Goal: Task Accomplishment & Management: Manage account settings

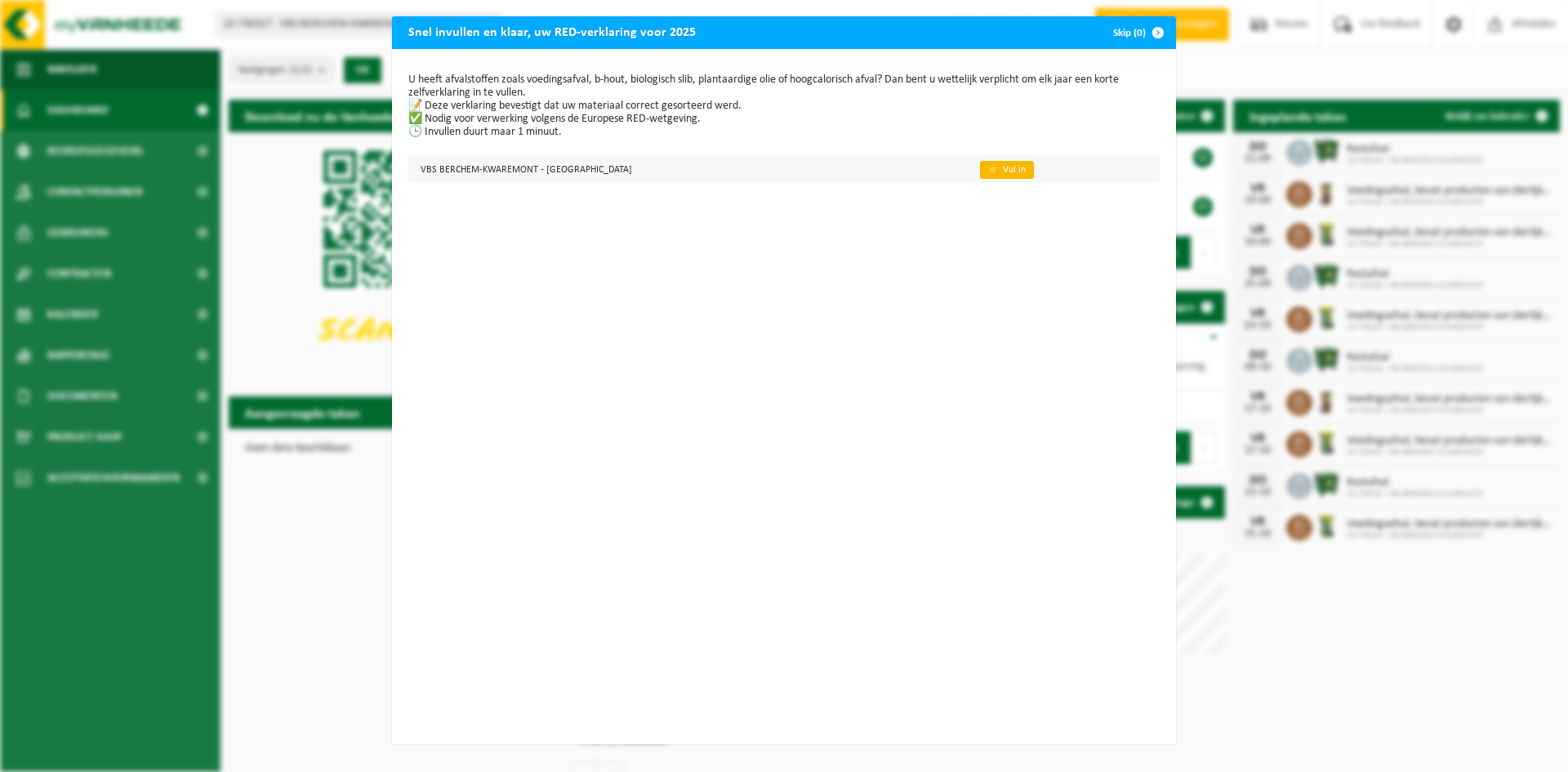
click at [980, 166] on link "👉 Vul in" at bounding box center [1007, 170] width 54 height 18
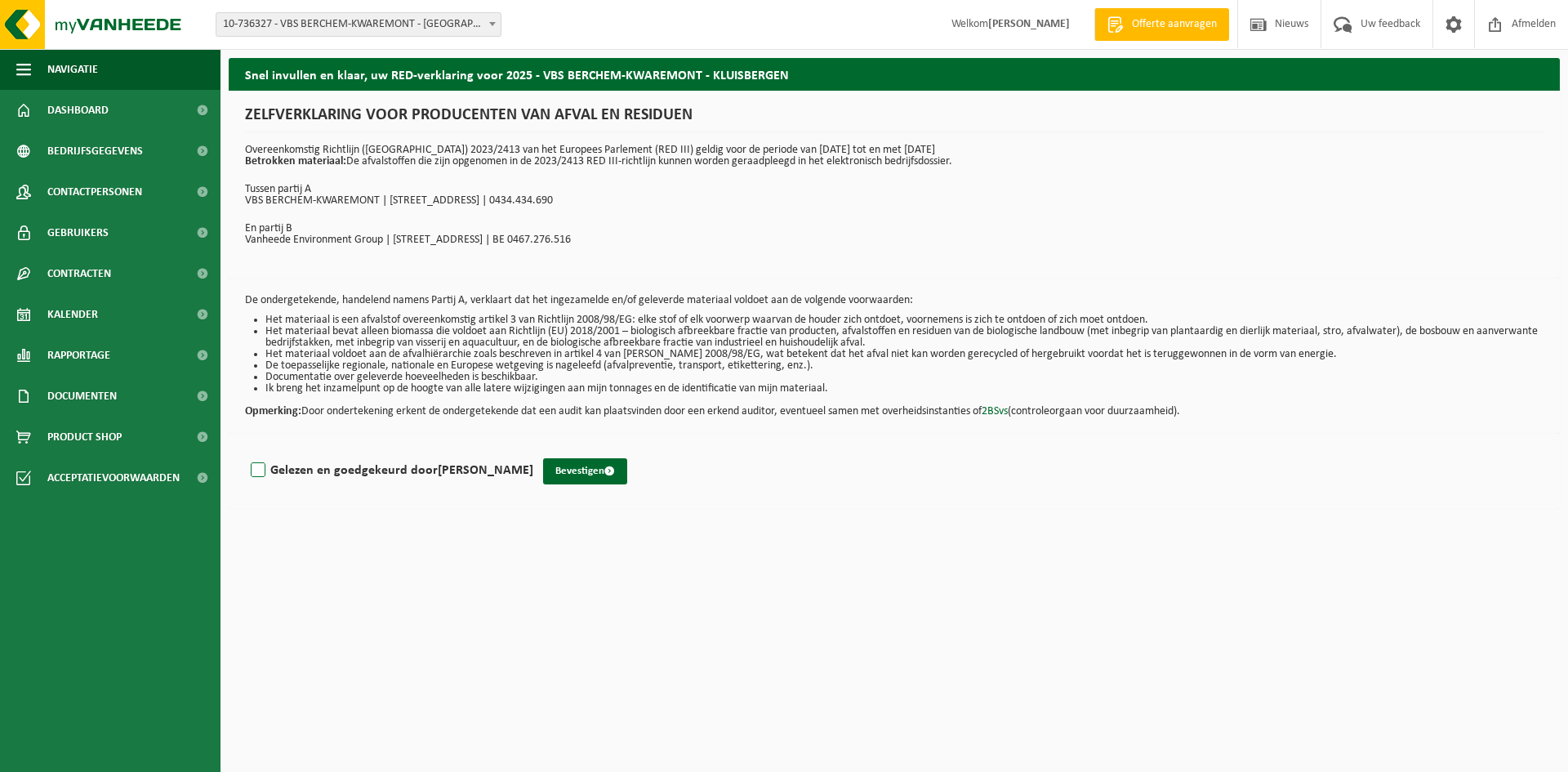
click at [261, 469] on label "Gelezen en goedgekeurd door ELS VERROKEN" at bounding box center [391, 471] width 286 height 25
click at [534, 450] on input "Gelezen en goedgekeurd door ELS VERROKEN" at bounding box center [534, 449] width 1 height 1
checkbox input "true"
click at [605, 471] on span "submit" at bounding box center [610, 471] width 11 height 11
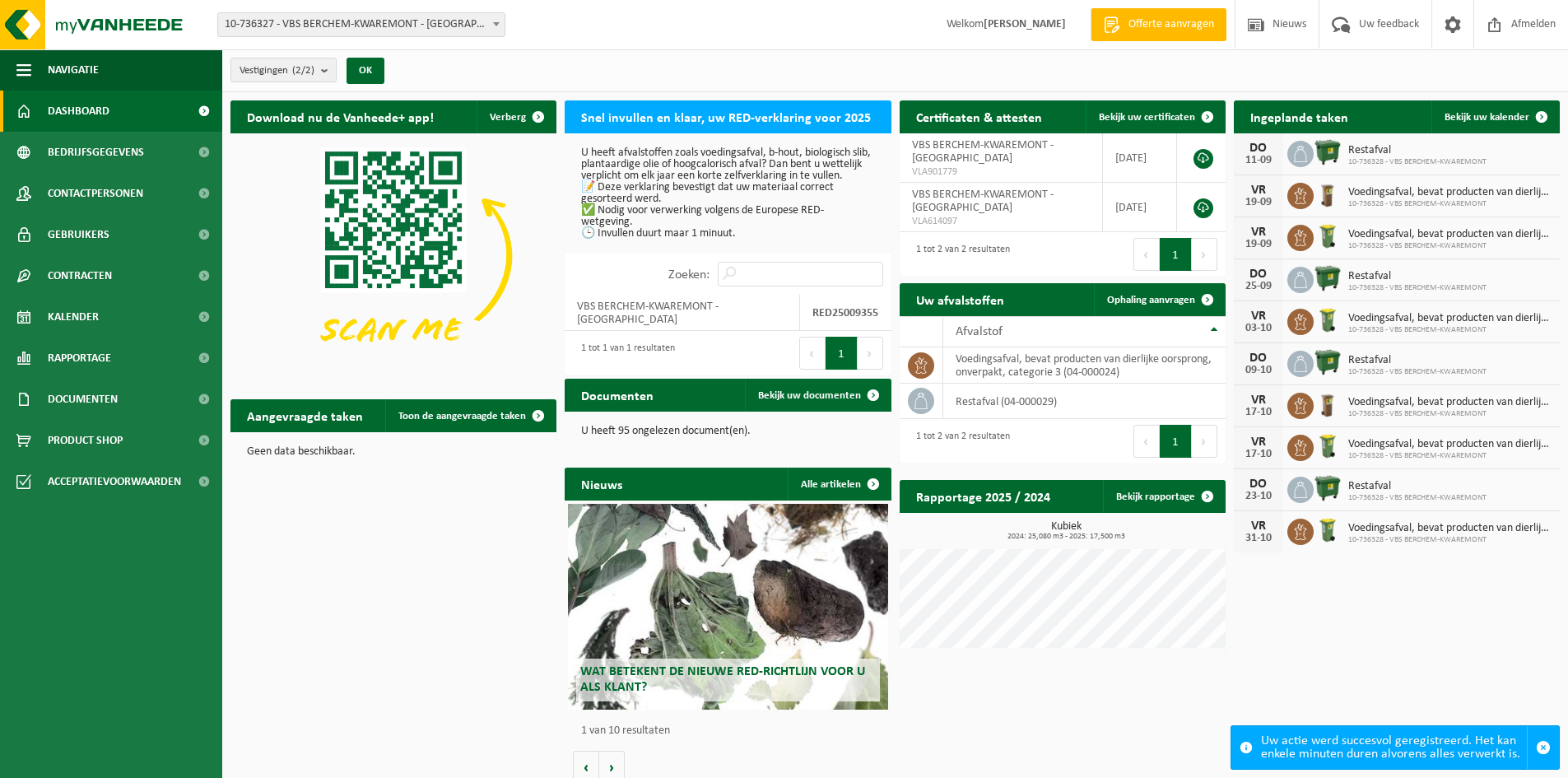
click at [96, 111] on span "Dashboard" at bounding box center [78, 111] width 62 height 41
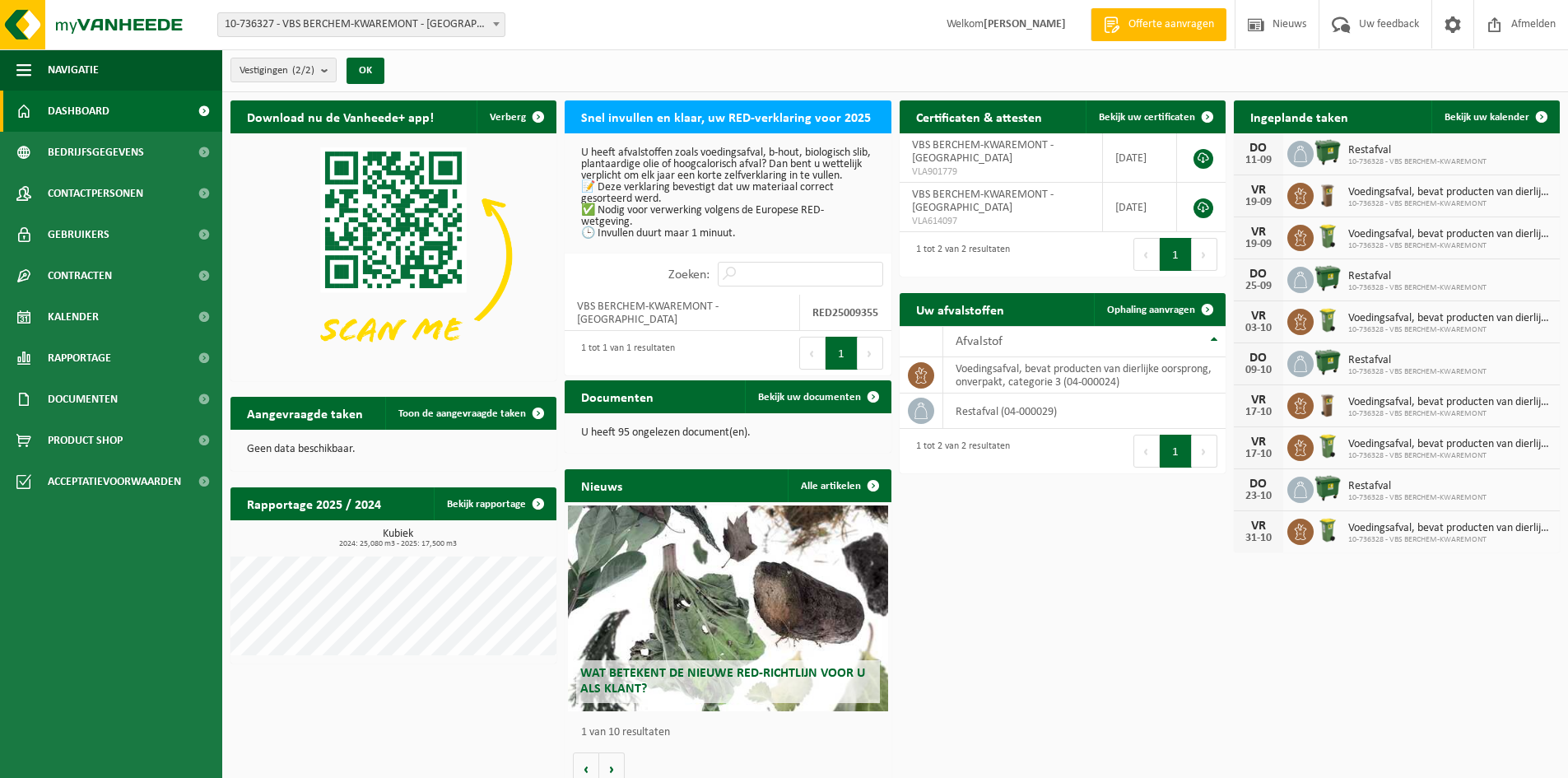
click at [1314, 114] on h2 "Ingeplande taken" at bounding box center [1299, 116] width 131 height 32
click at [1497, 112] on span "Bekijk uw kalender" at bounding box center [1486, 117] width 85 height 11
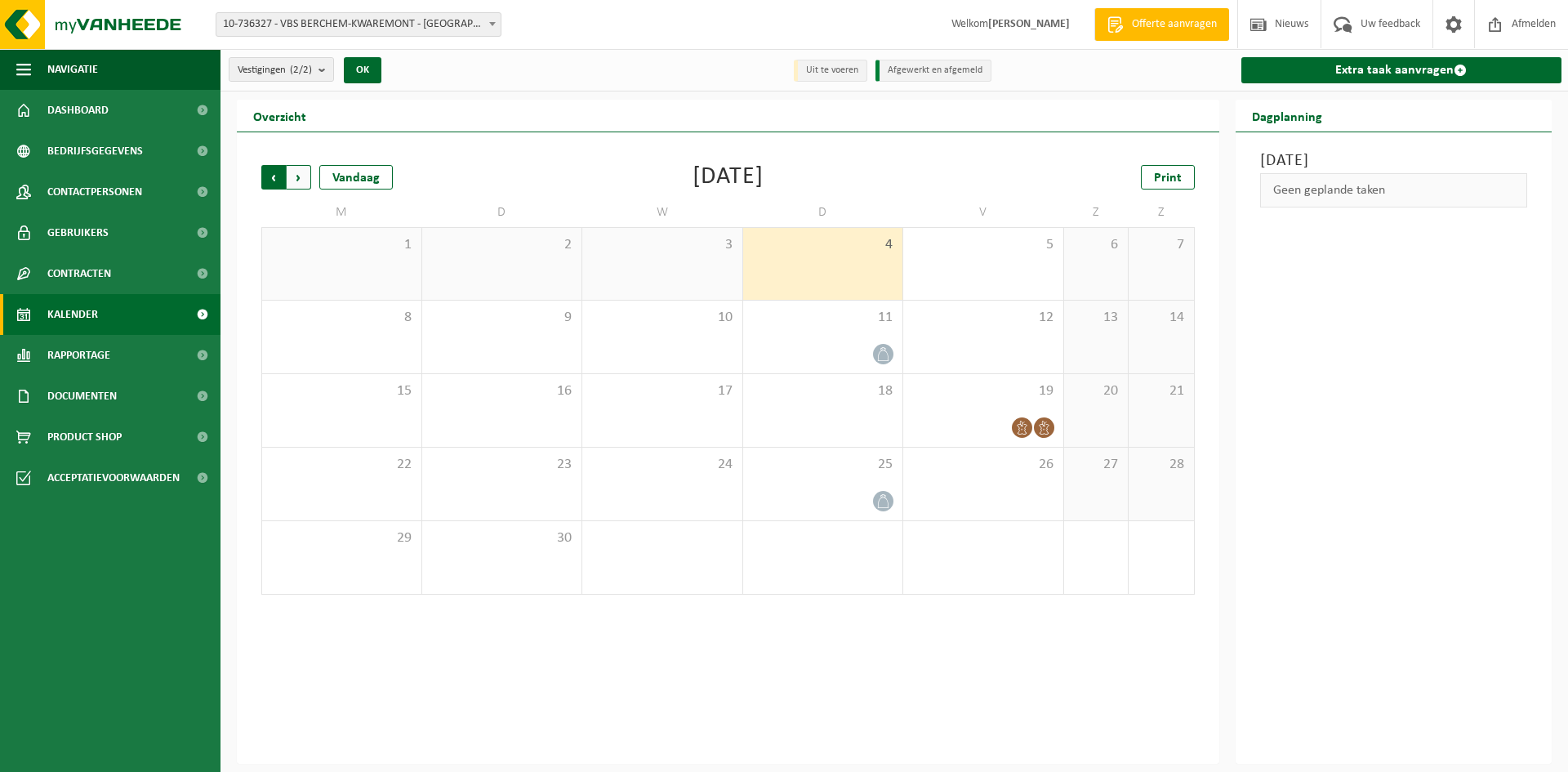
click at [300, 174] on span "Volgende" at bounding box center [299, 177] width 25 height 25
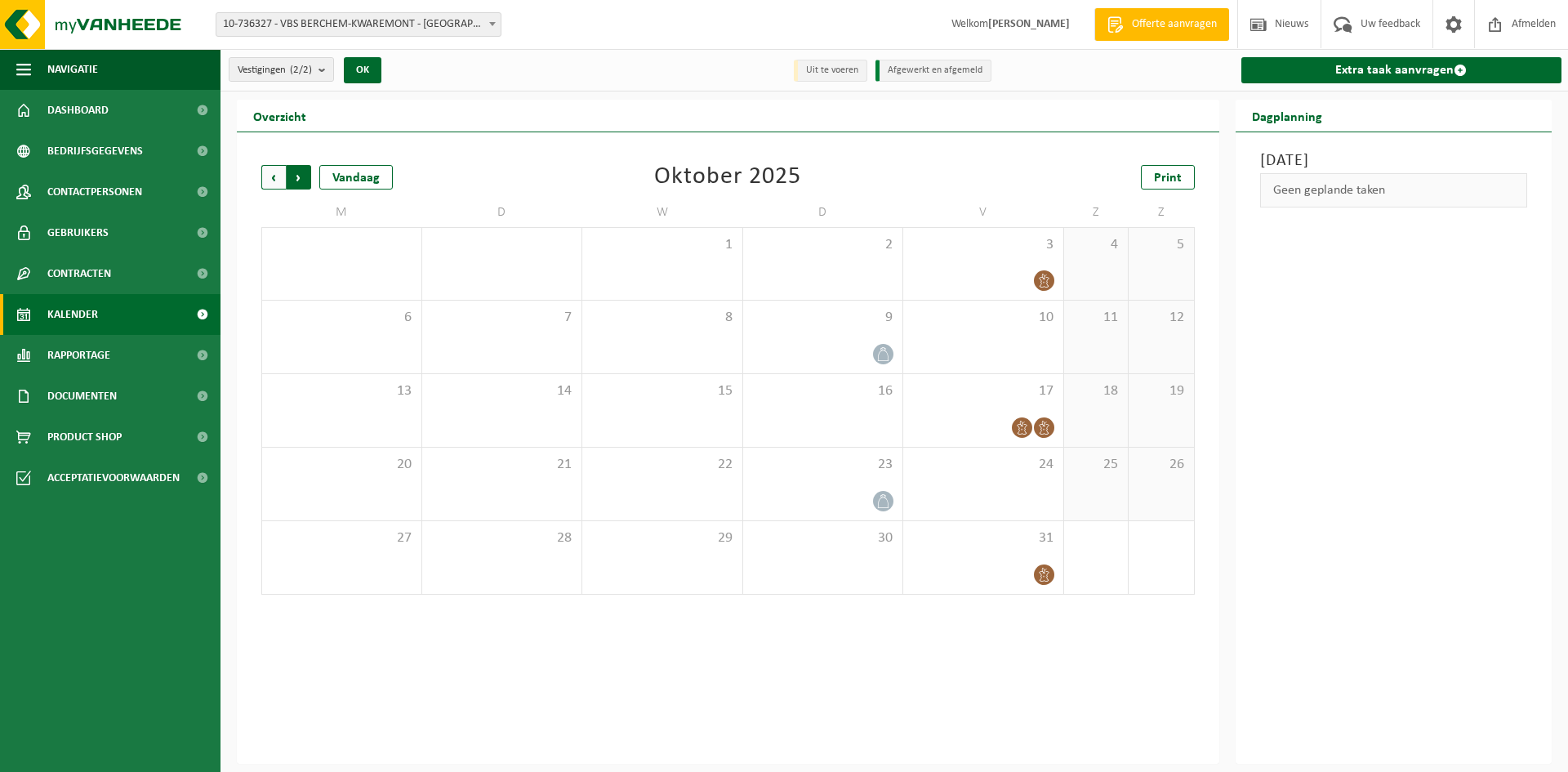
click at [280, 183] on span "Vorige" at bounding box center [274, 177] width 25 height 25
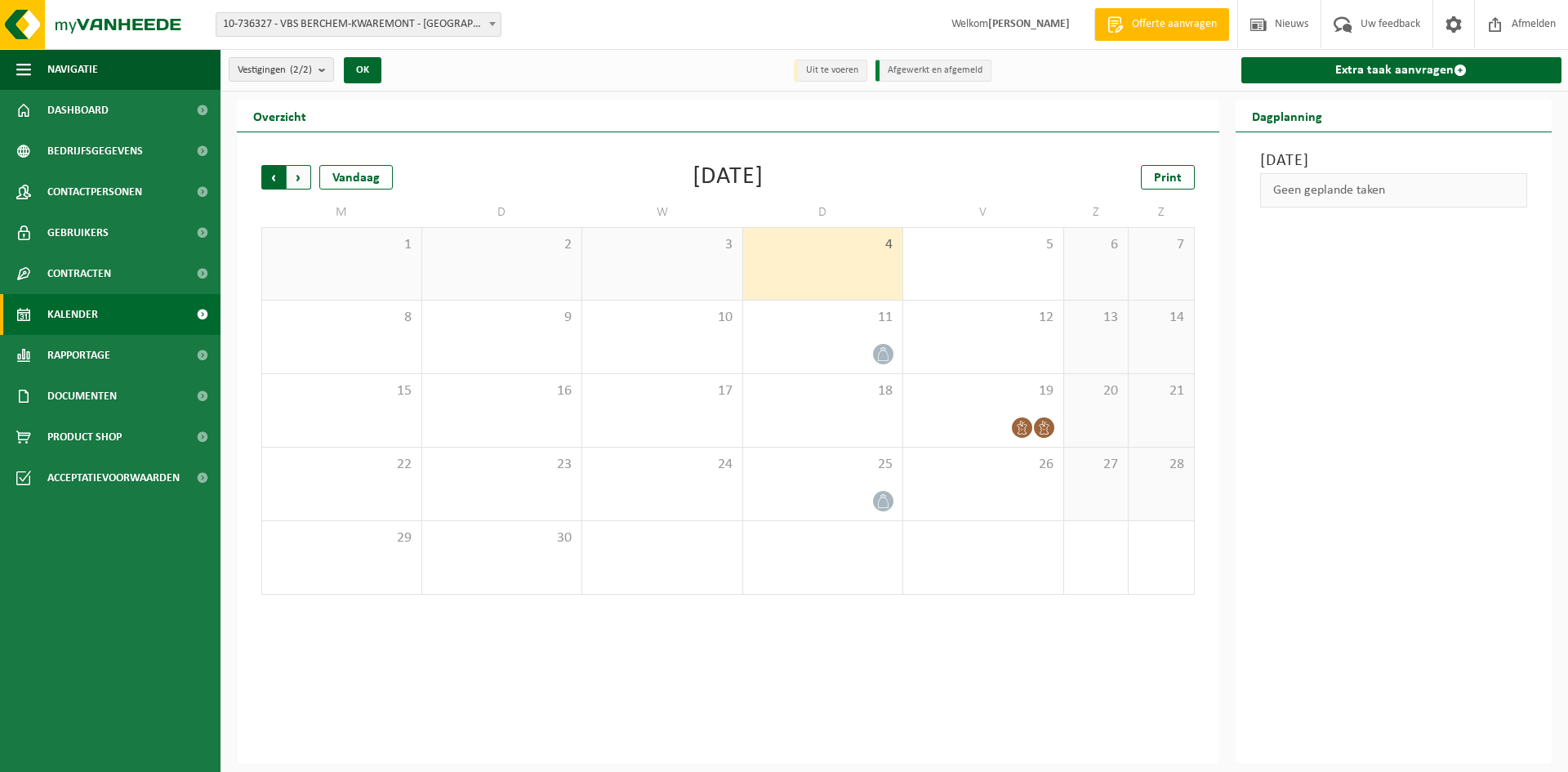
click at [297, 173] on span "Volgende" at bounding box center [299, 177] width 25 height 25
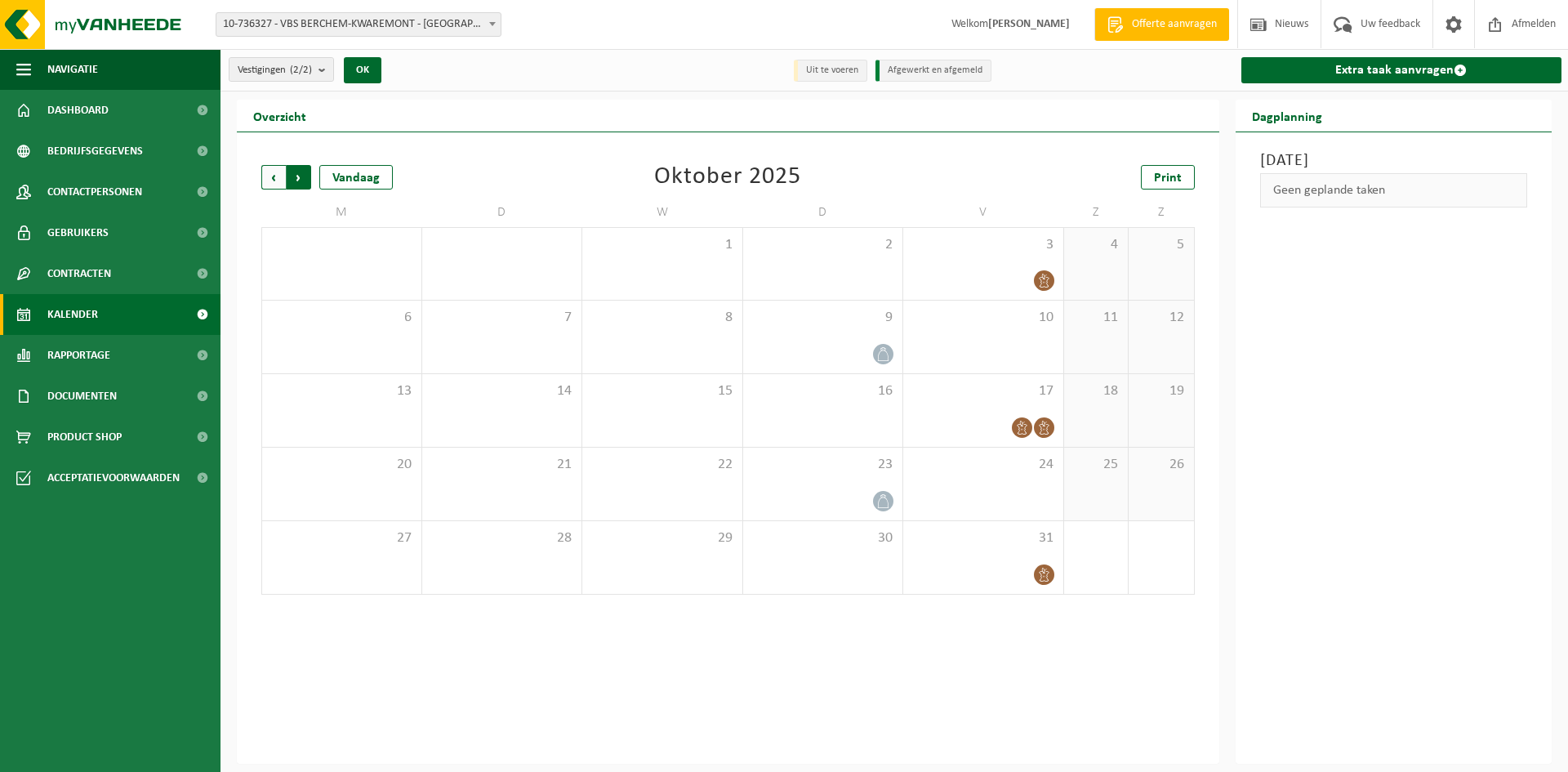
click at [270, 177] on span "Vorige" at bounding box center [274, 177] width 25 height 25
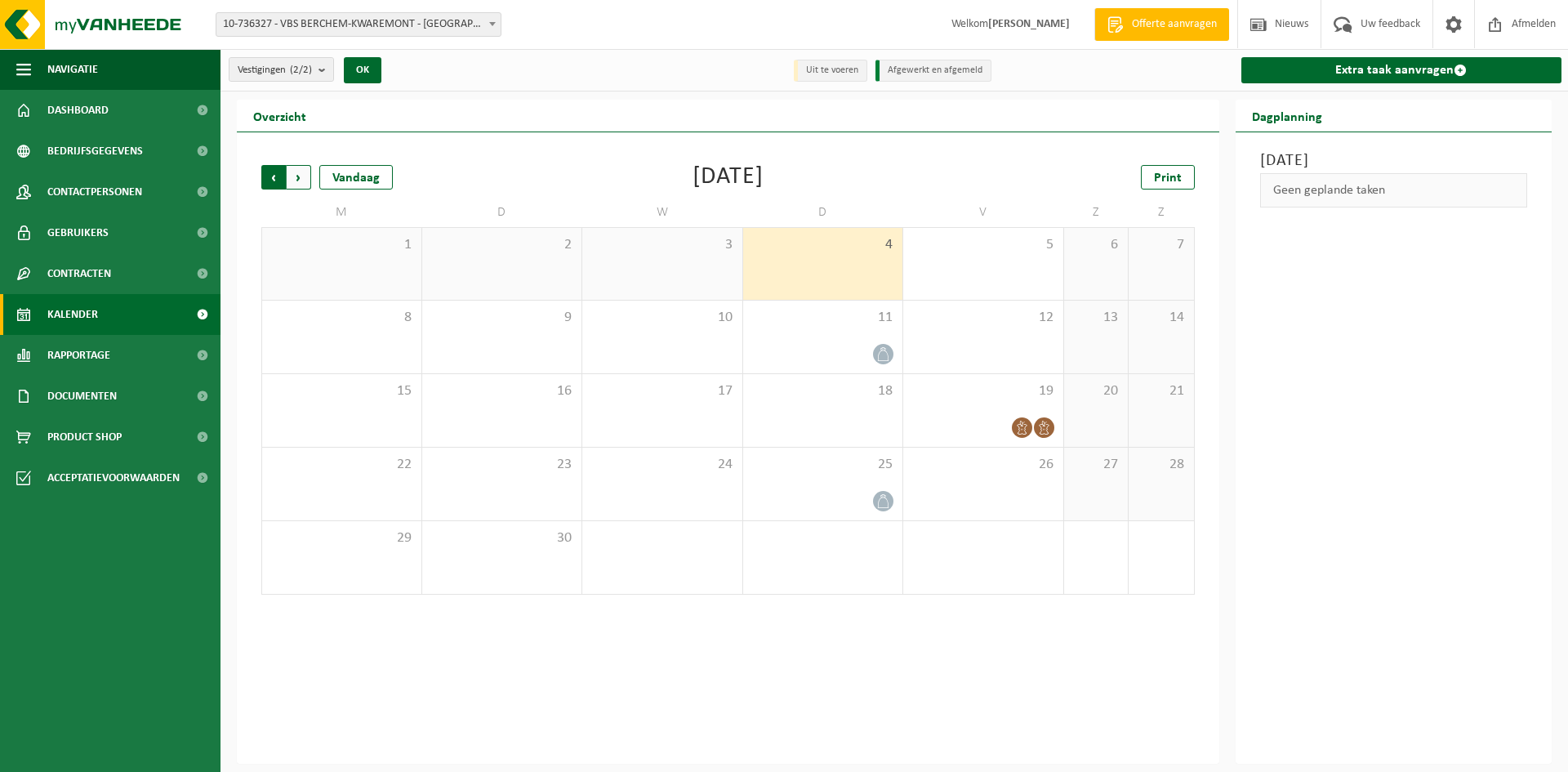
click at [307, 180] on span "Volgende" at bounding box center [299, 177] width 25 height 25
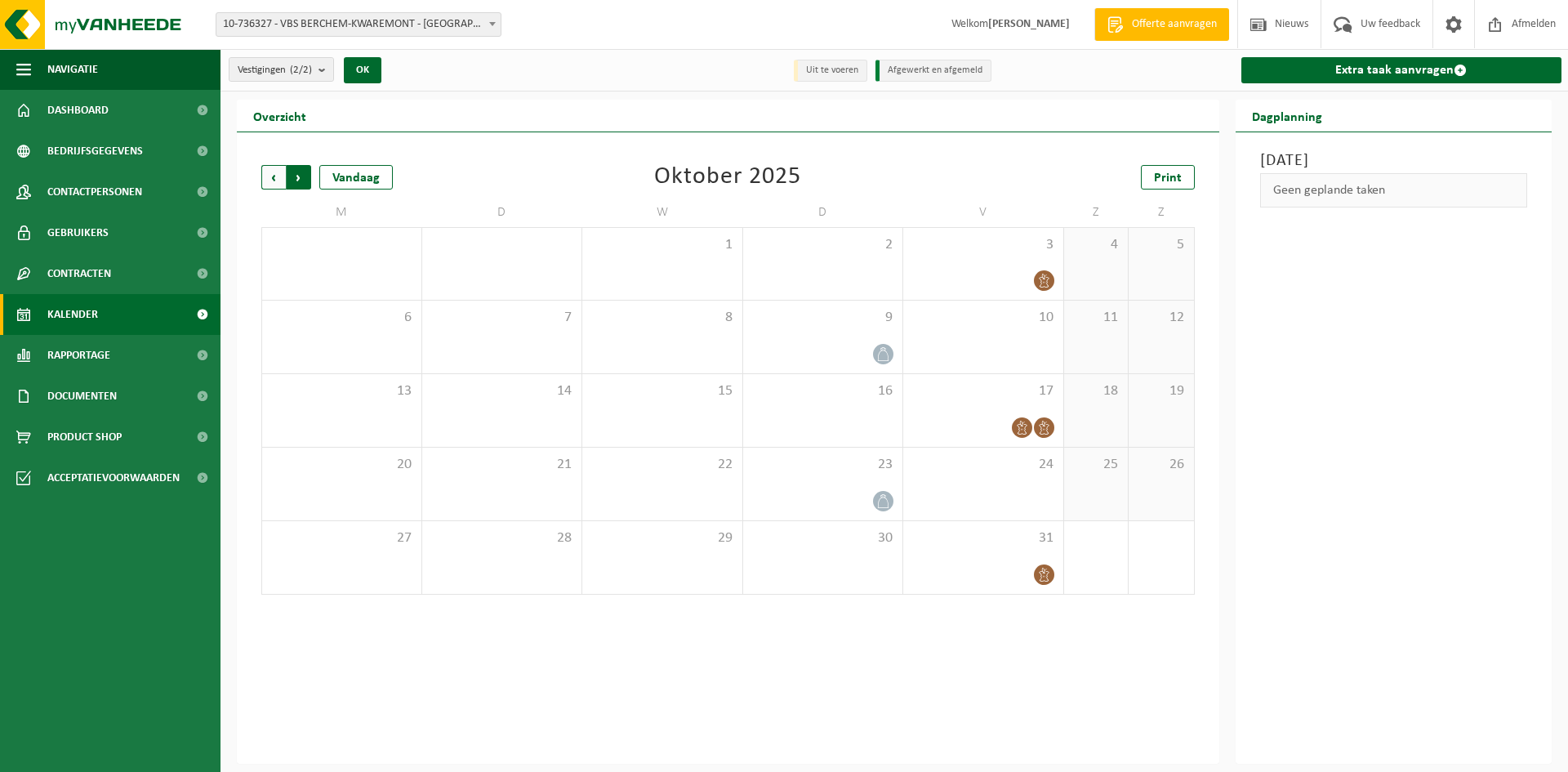
click at [274, 174] on span "Vorige" at bounding box center [274, 177] width 25 height 25
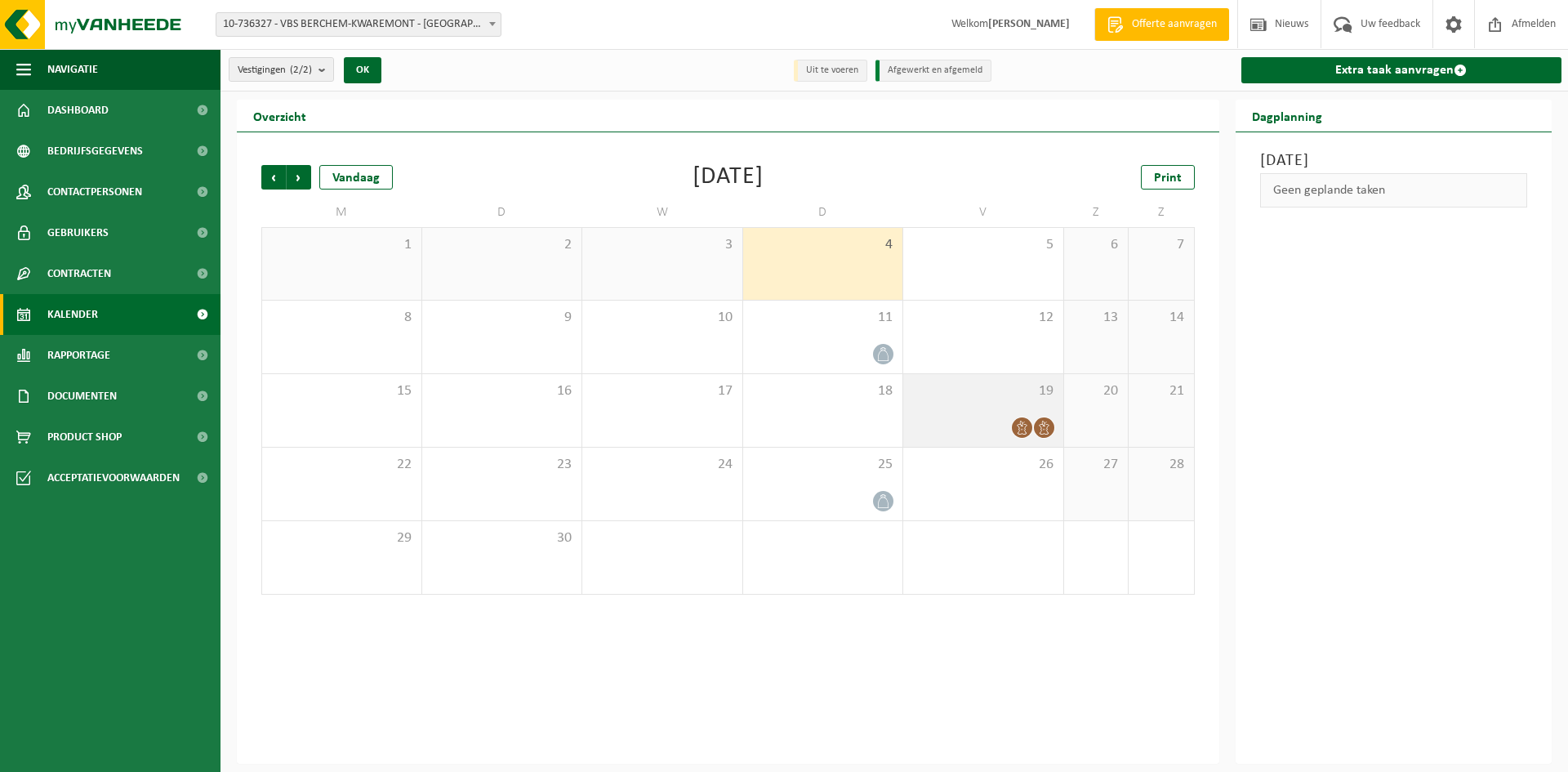
click at [1023, 431] on icon at bounding box center [1021, 427] width 14 height 14
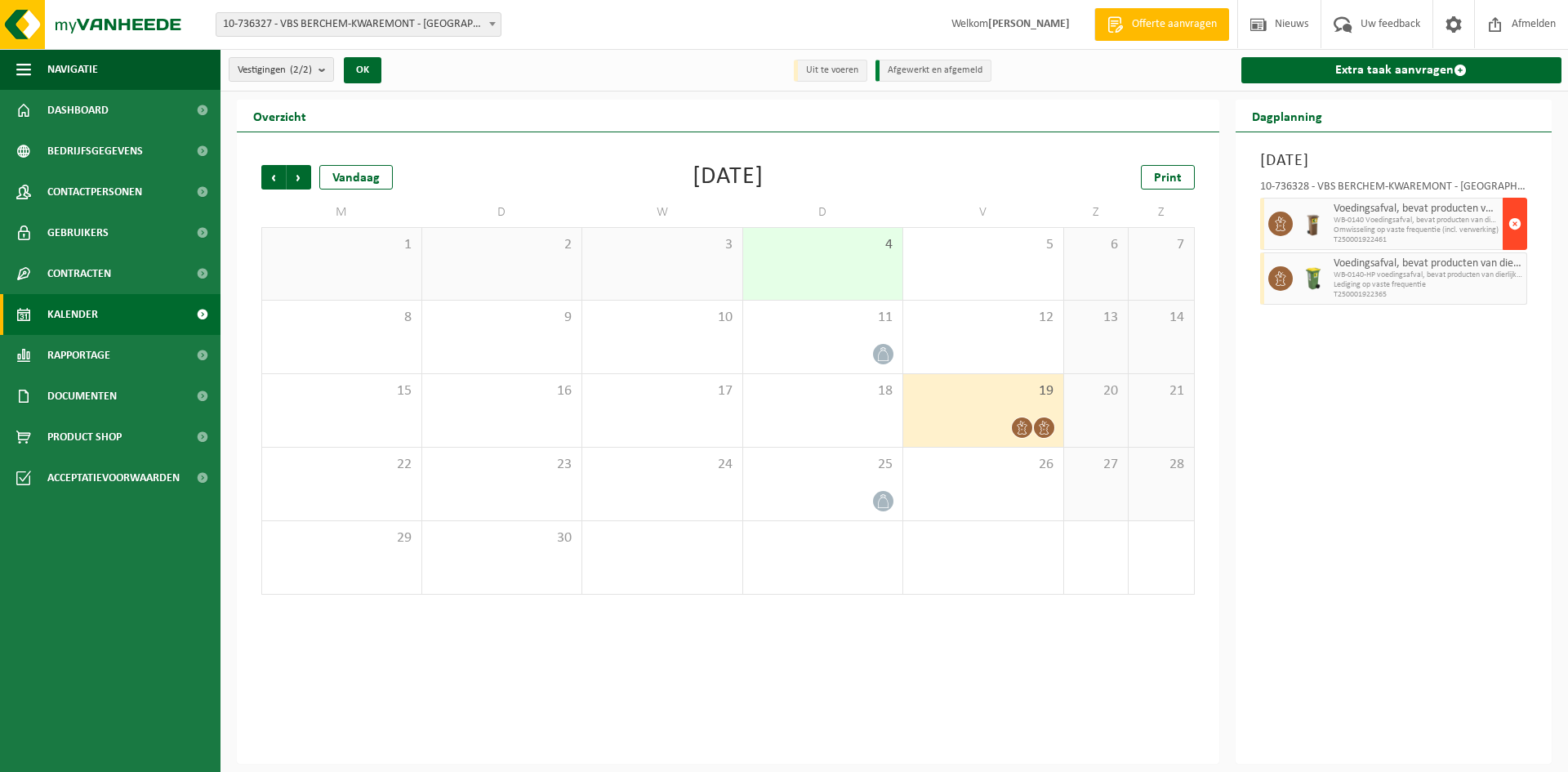
click at [1519, 225] on span "button" at bounding box center [1515, 224] width 13 height 33
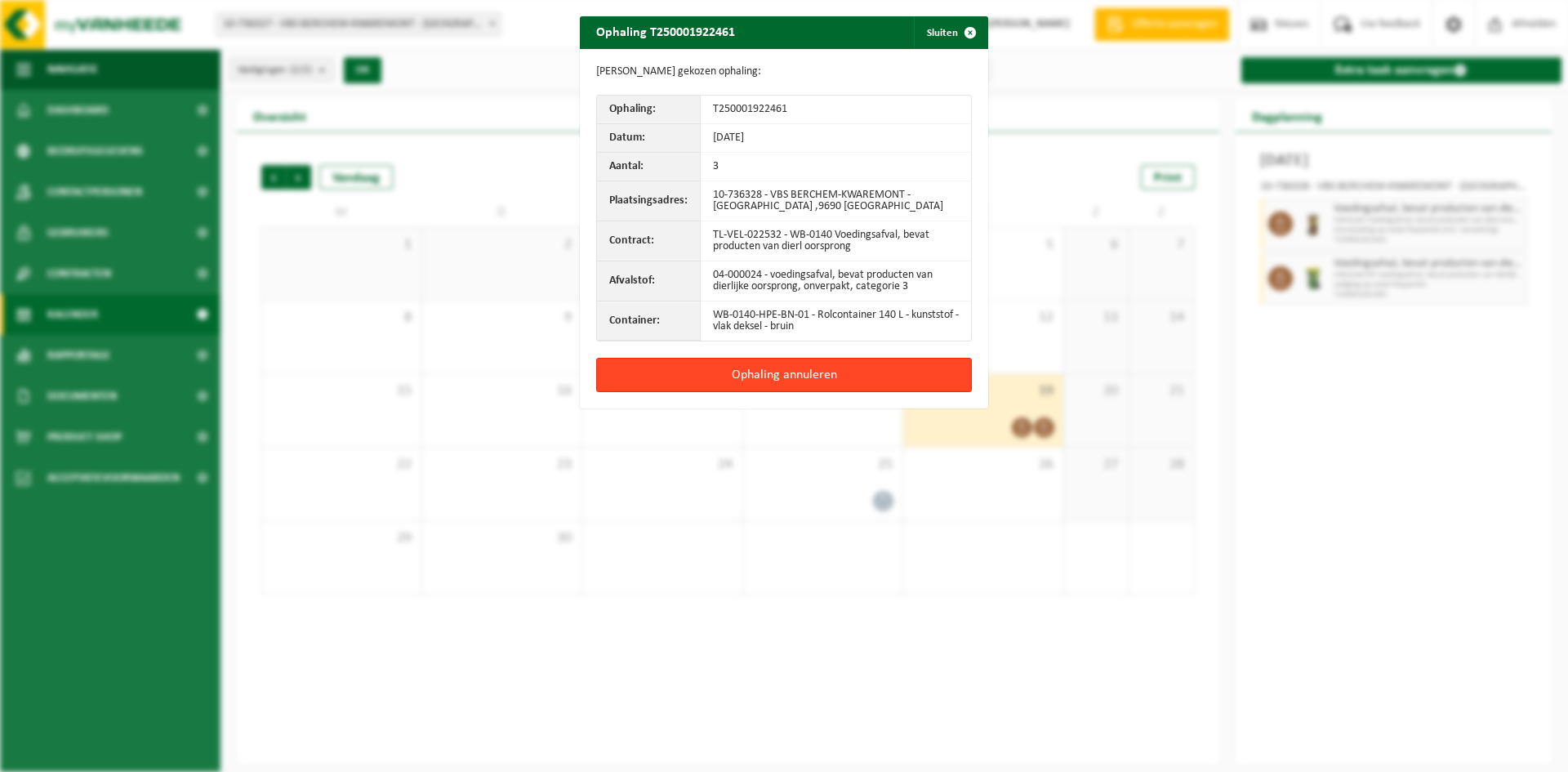
click at [760, 376] on button "Ophaling annuleren" at bounding box center [784, 375] width 376 height 34
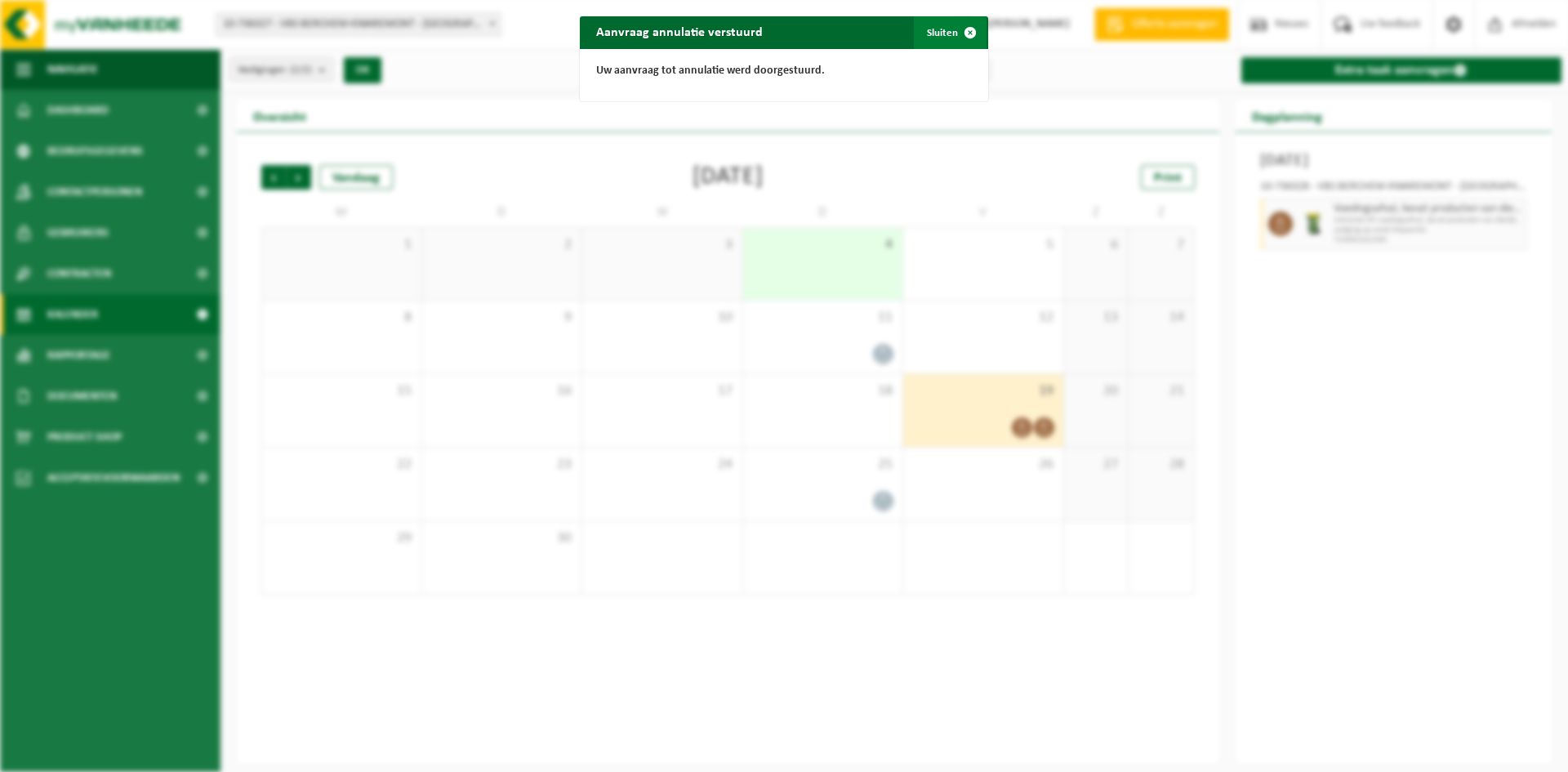
click at [961, 33] on span "button" at bounding box center [970, 33] width 33 height 33
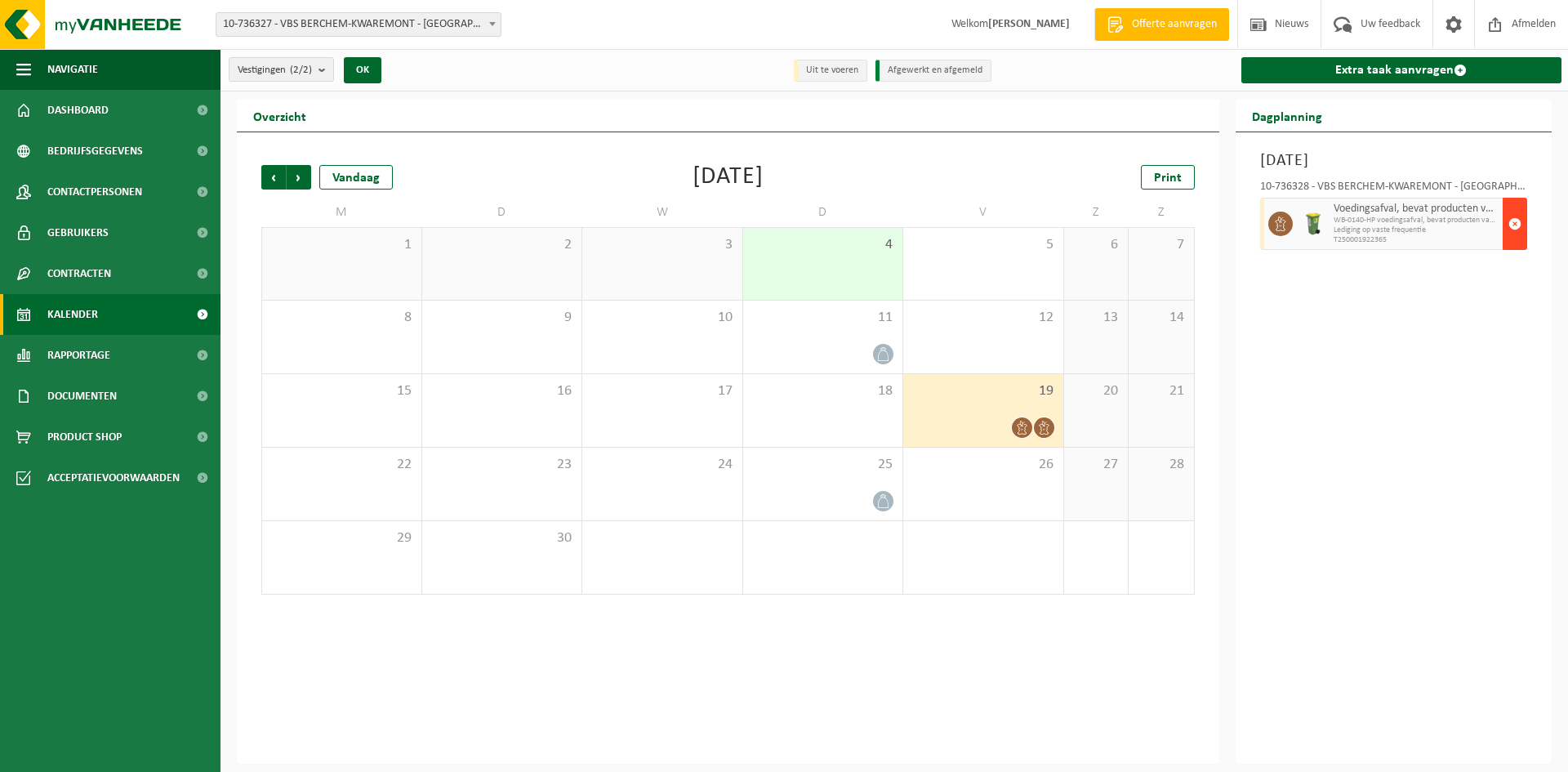
click at [1519, 218] on span "button" at bounding box center [1515, 224] width 13 height 33
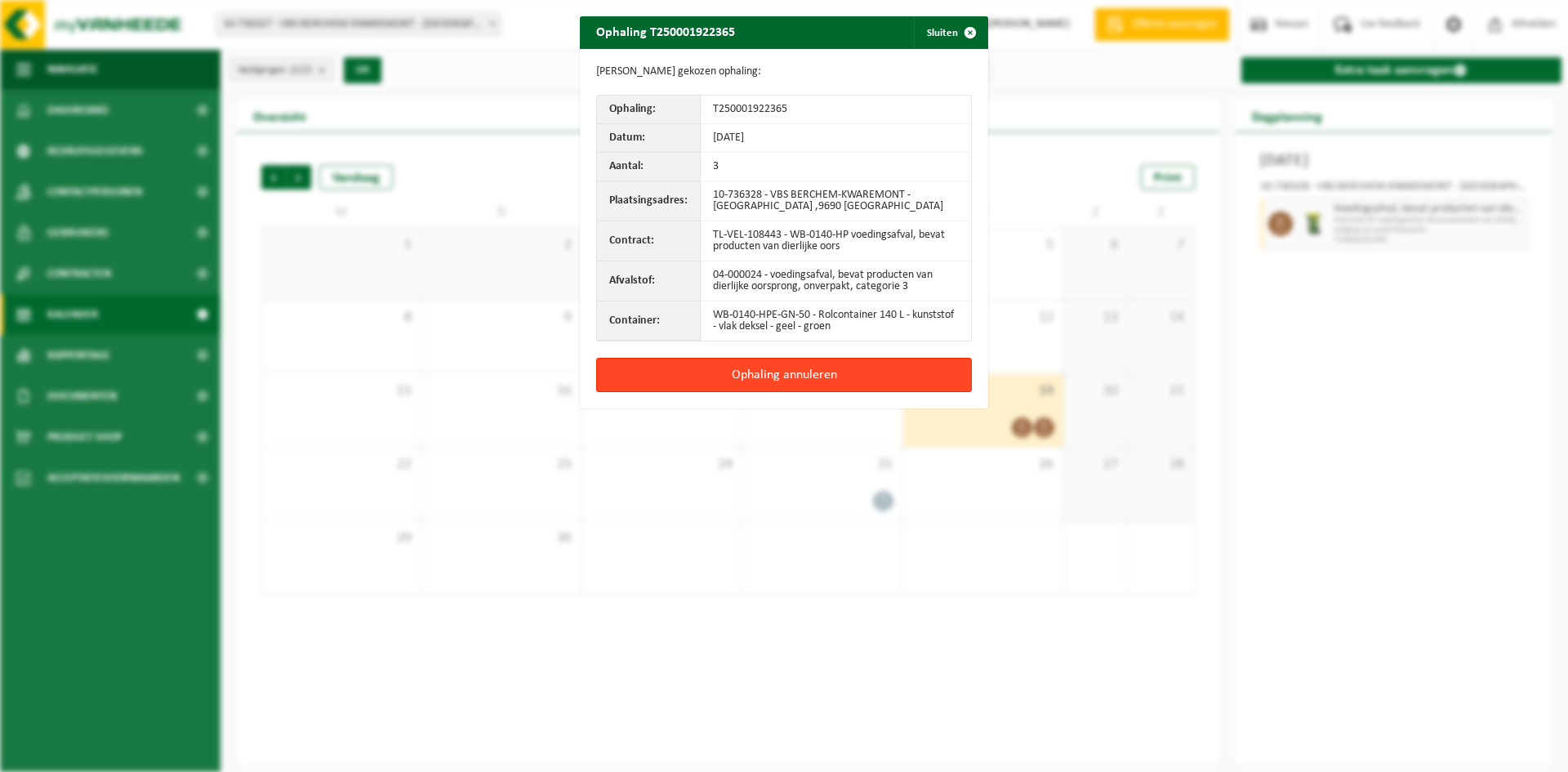
click at [758, 374] on button "Ophaling annuleren" at bounding box center [784, 375] width 376 height 34
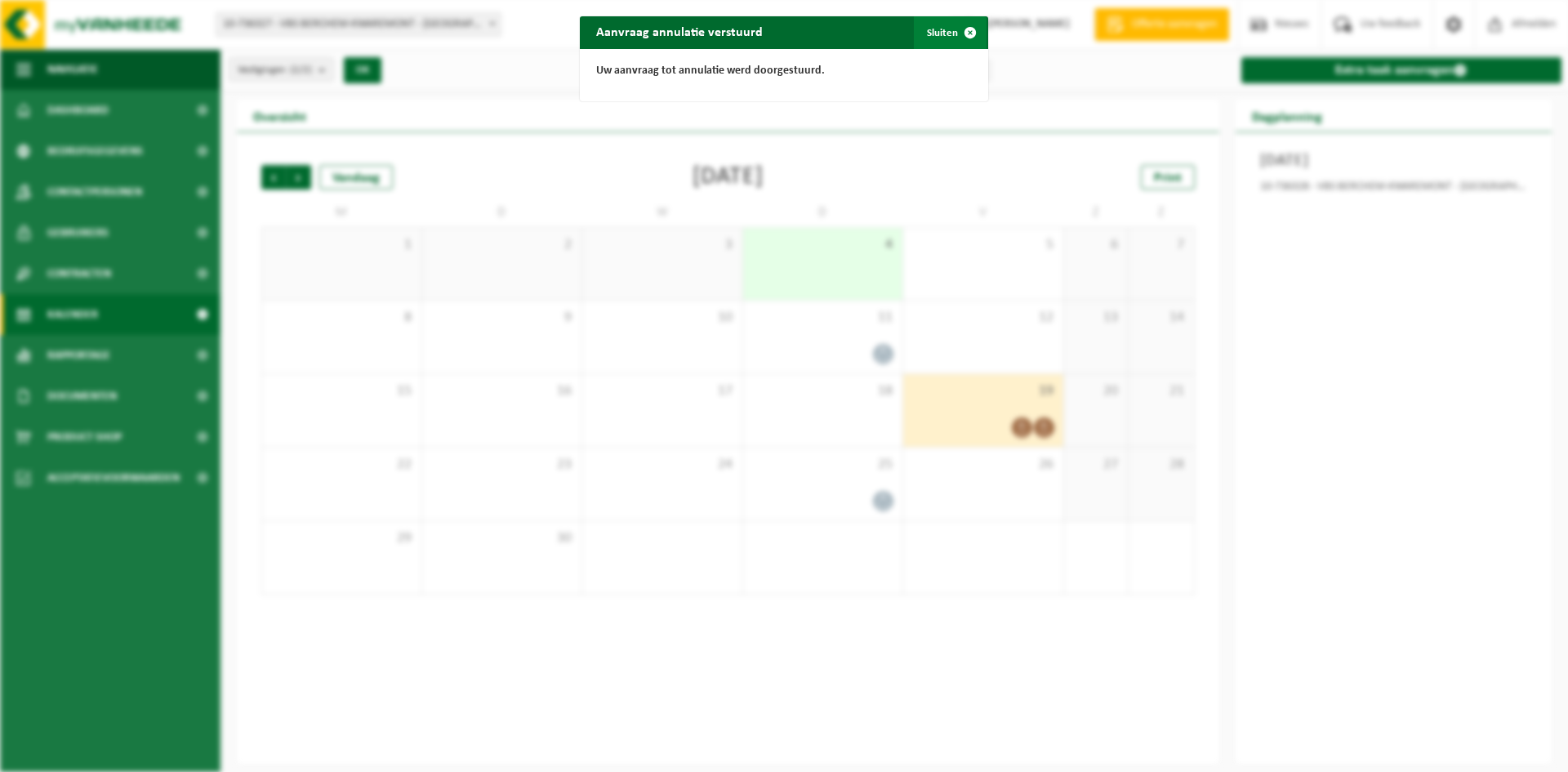
click at [940, 38] on button "Sluiten" at bounding box center [949, 33] width 73 height 33
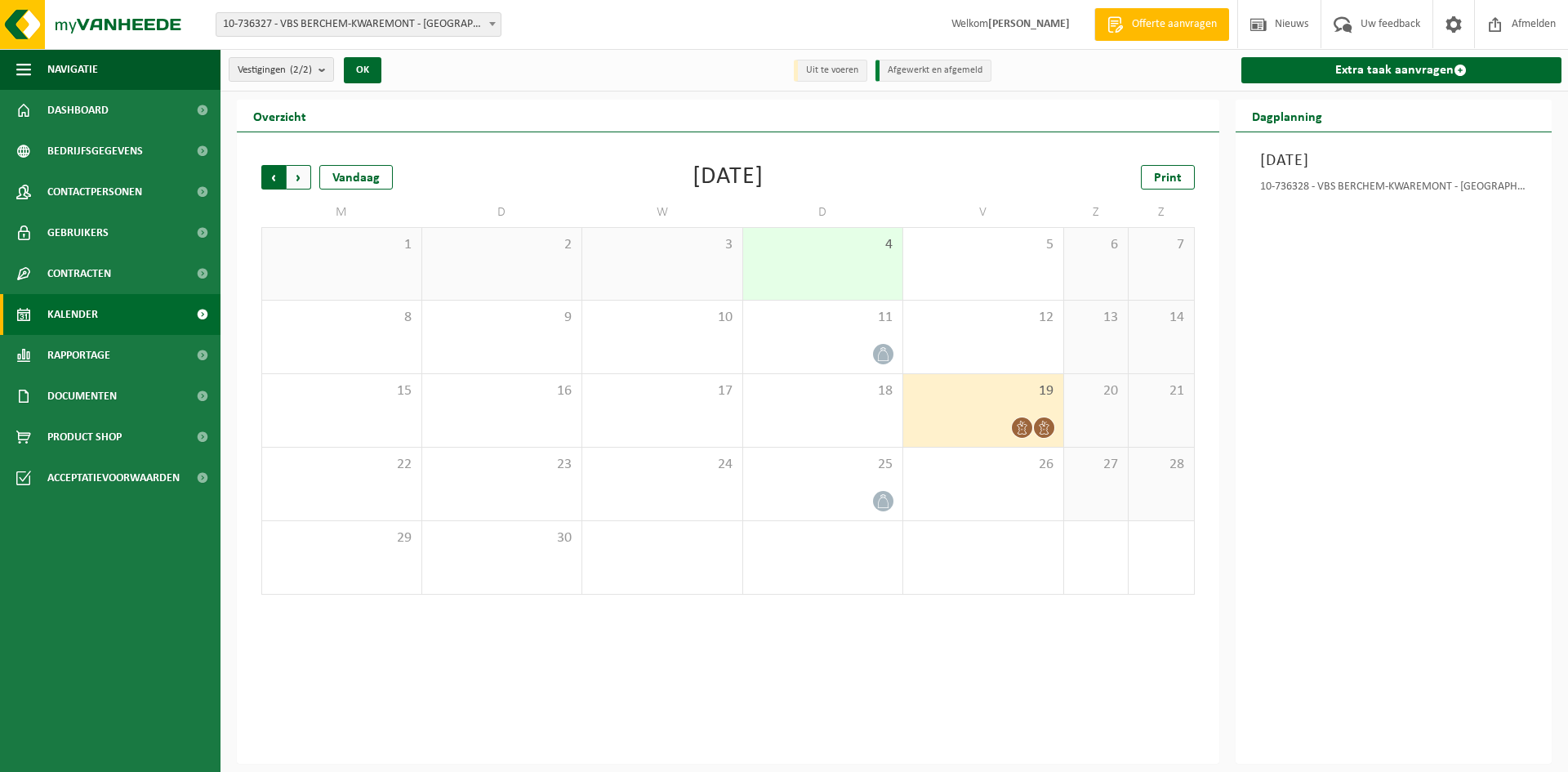
click at [297, 180] on span "Volgende" at bounding box center [299, 177] width 25 height 25
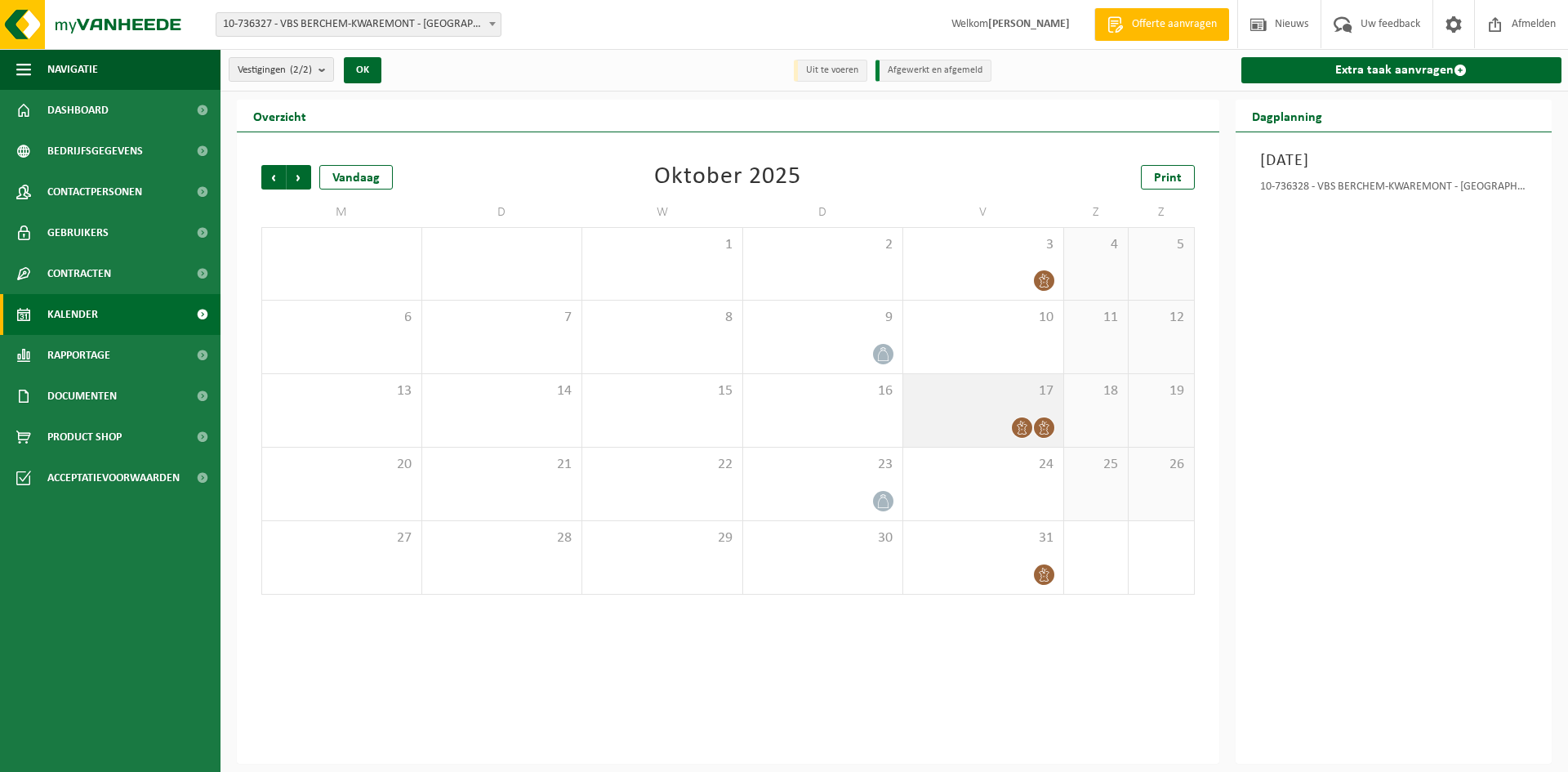
click at [1024, 430] on icon at bounding box center [1021, 427] width 10 height 14
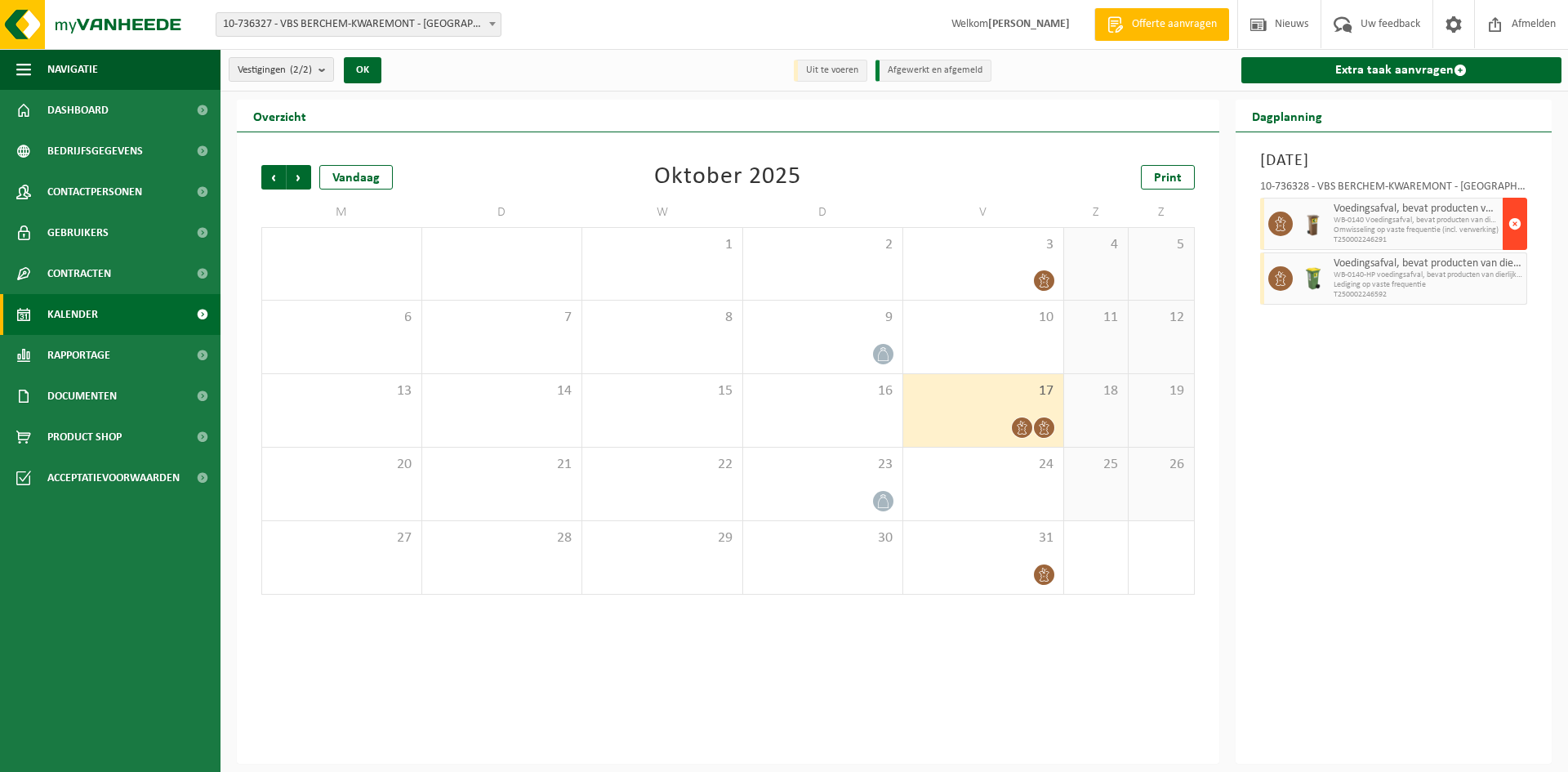
click at [1518, 220] on span "button" at bounding box center [1515, 224] width 13 height 33
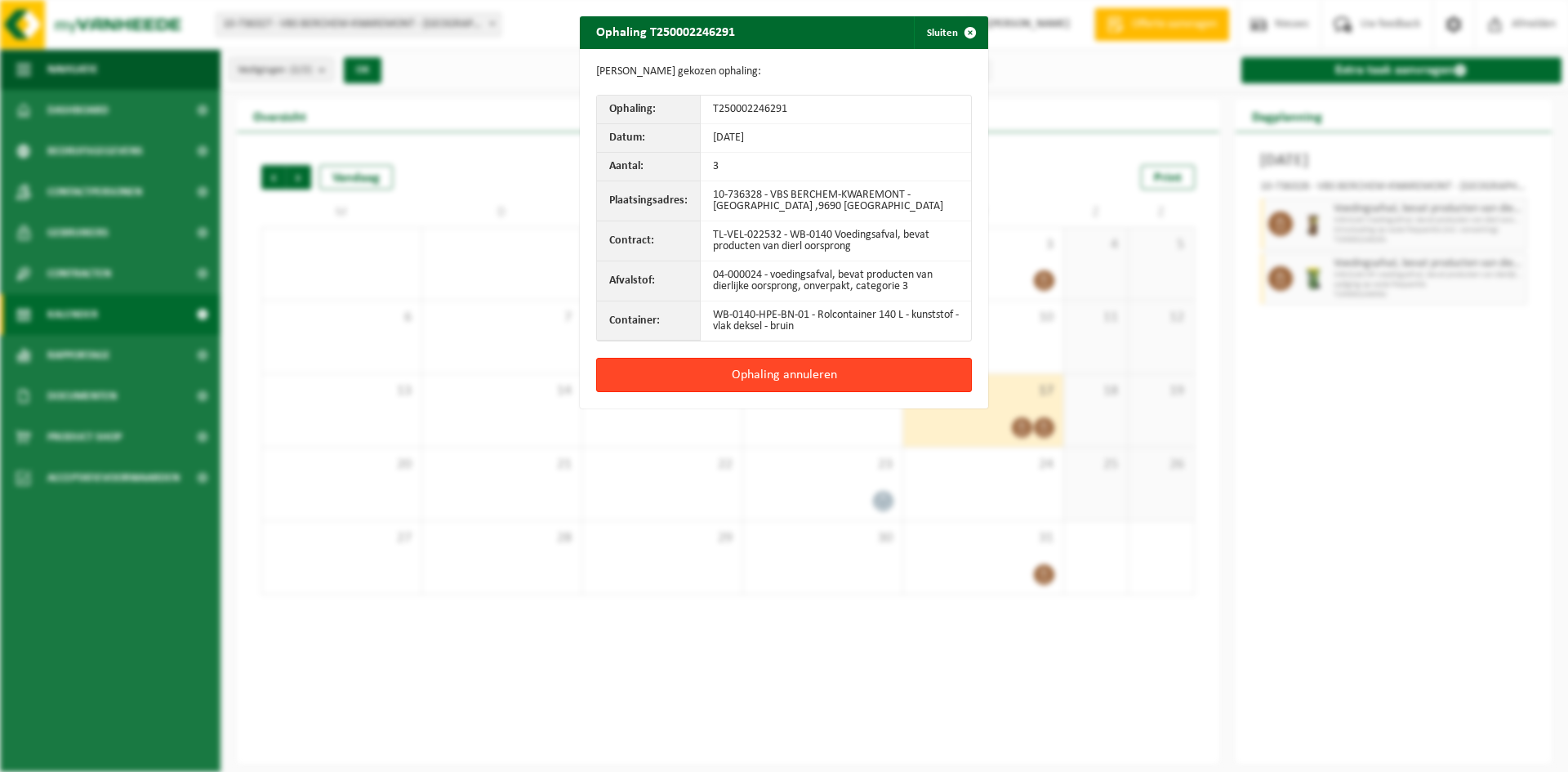
click at [778, 371] on button "Ophaling annuleren" at bounding box center [784, 375] width 376 height 34
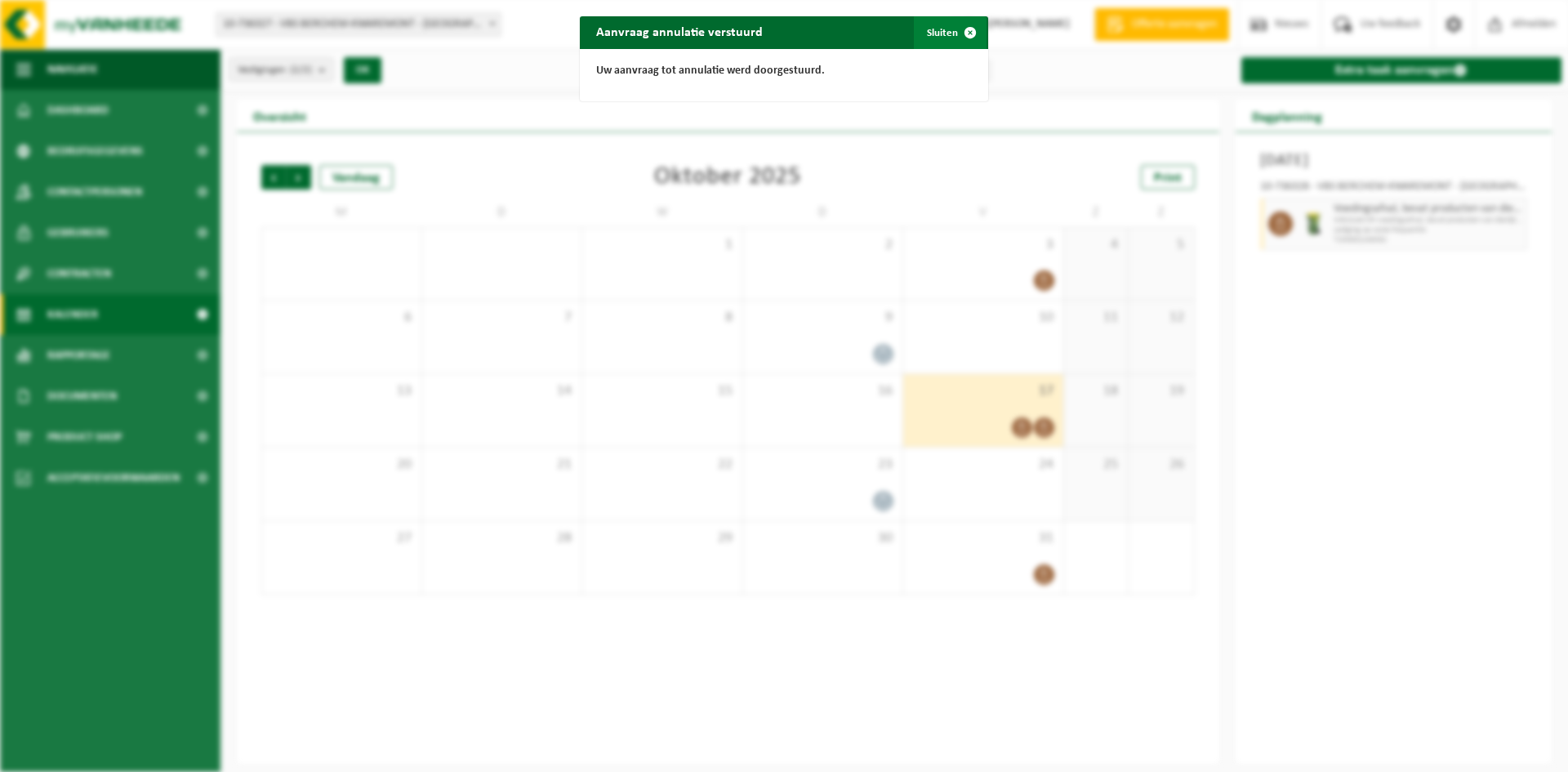
click at [971, 30] on span "button" at bounding box center [970, 33] width 33 height 33
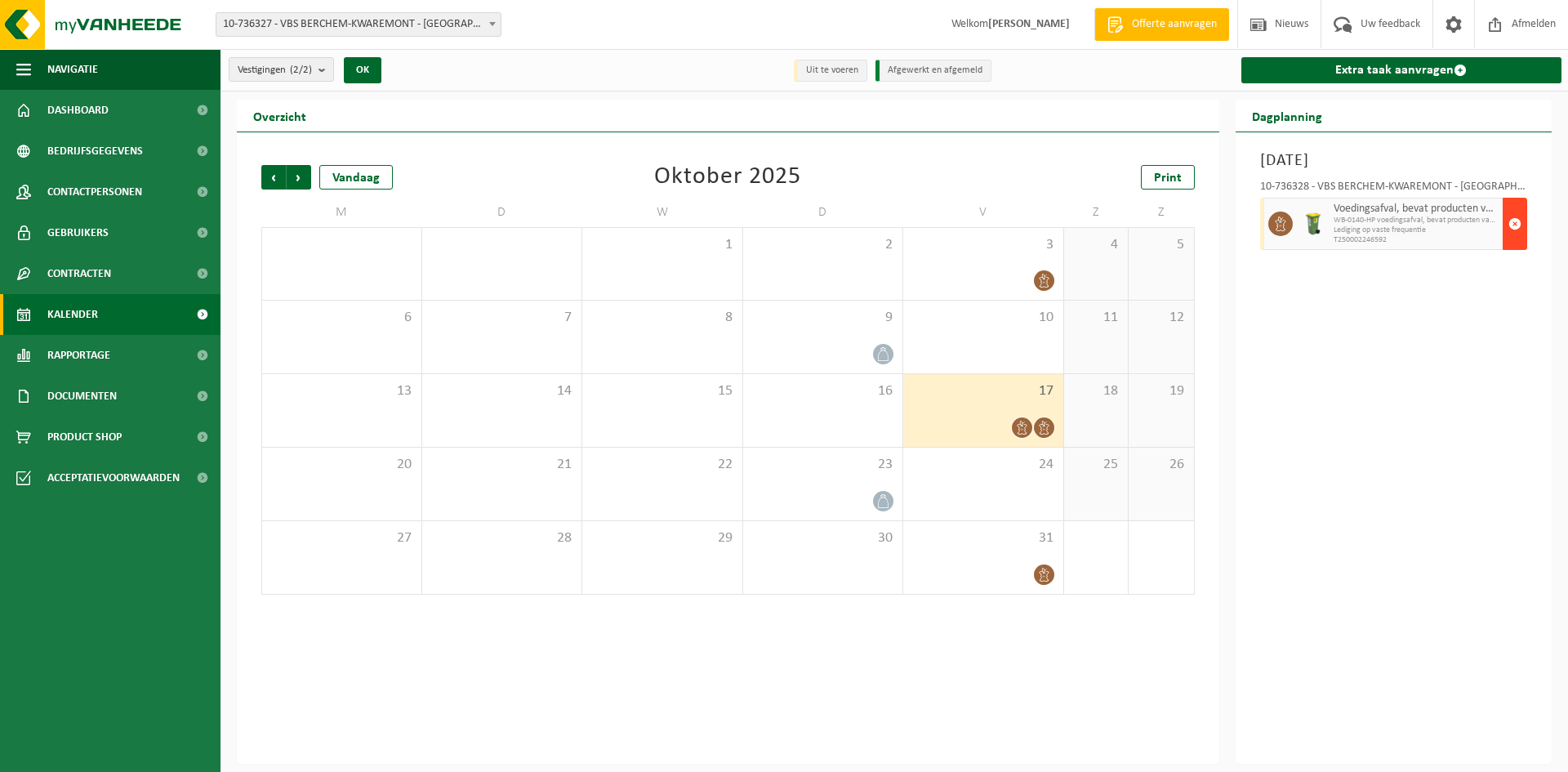
click at [1509, 221] on span "button" at bounding box center [1515, 224] width 13 height 33
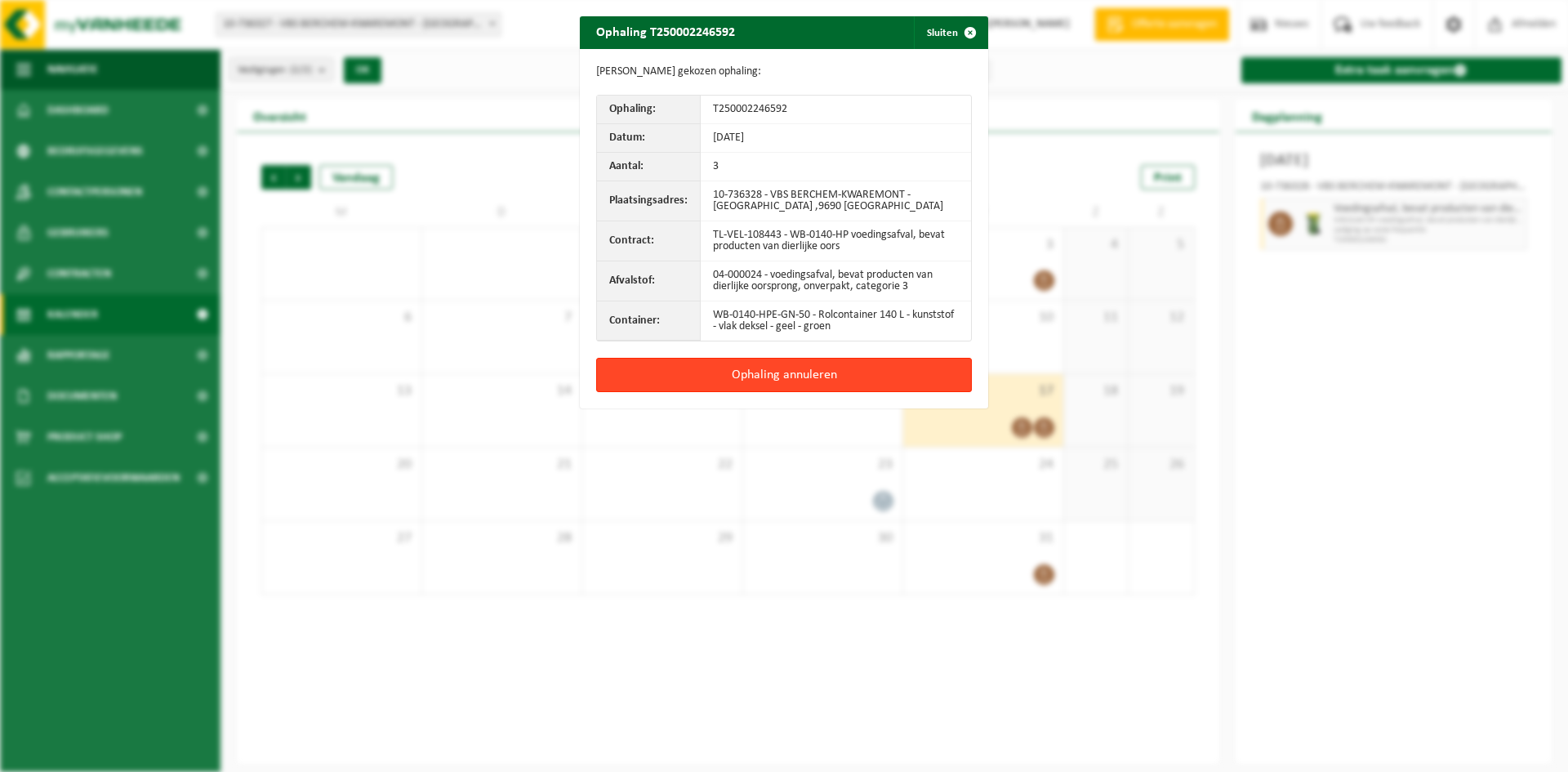
click at [783, 384] on button "Ophaling annuleren" at bounding box center [784, 375] width 376 height 34
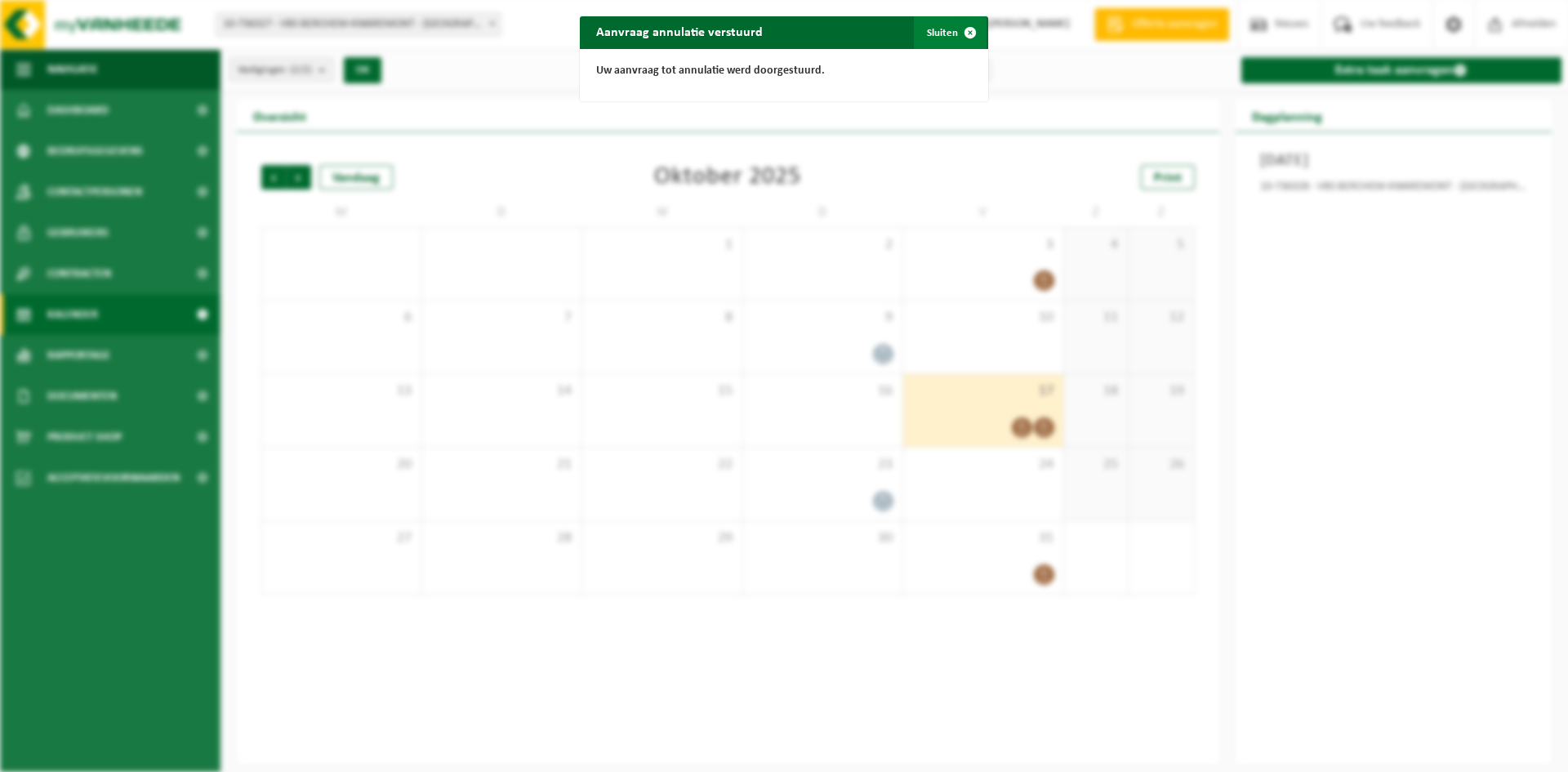
click at [954, 34] on span "button" at bounding box center [970, 33] width 33 height 33
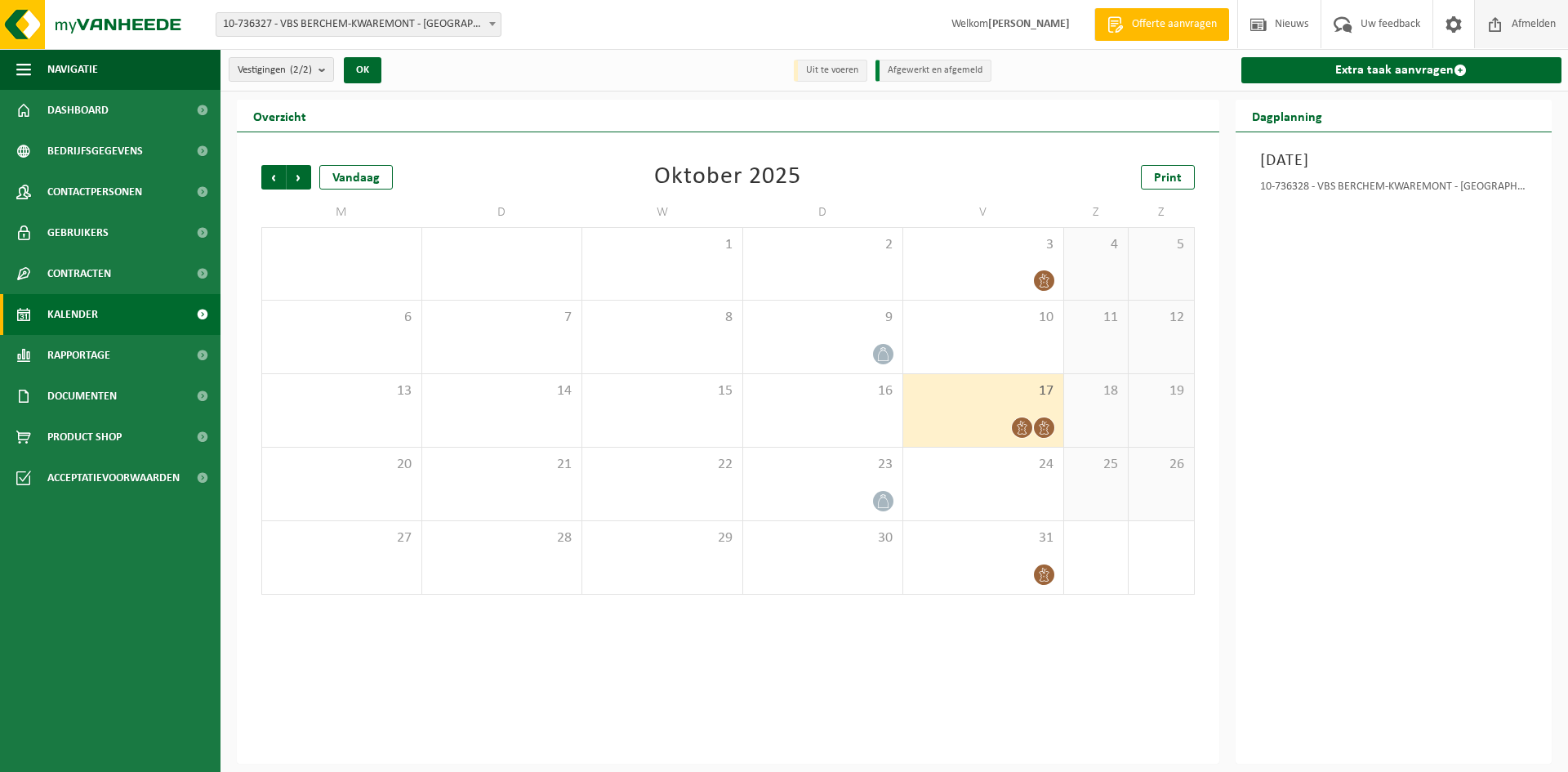
click at [1488, 36] on span at bounding box center [1495, 24] width 25 height 48
